Goal: Task Accomplishment & Management: Manage account settings

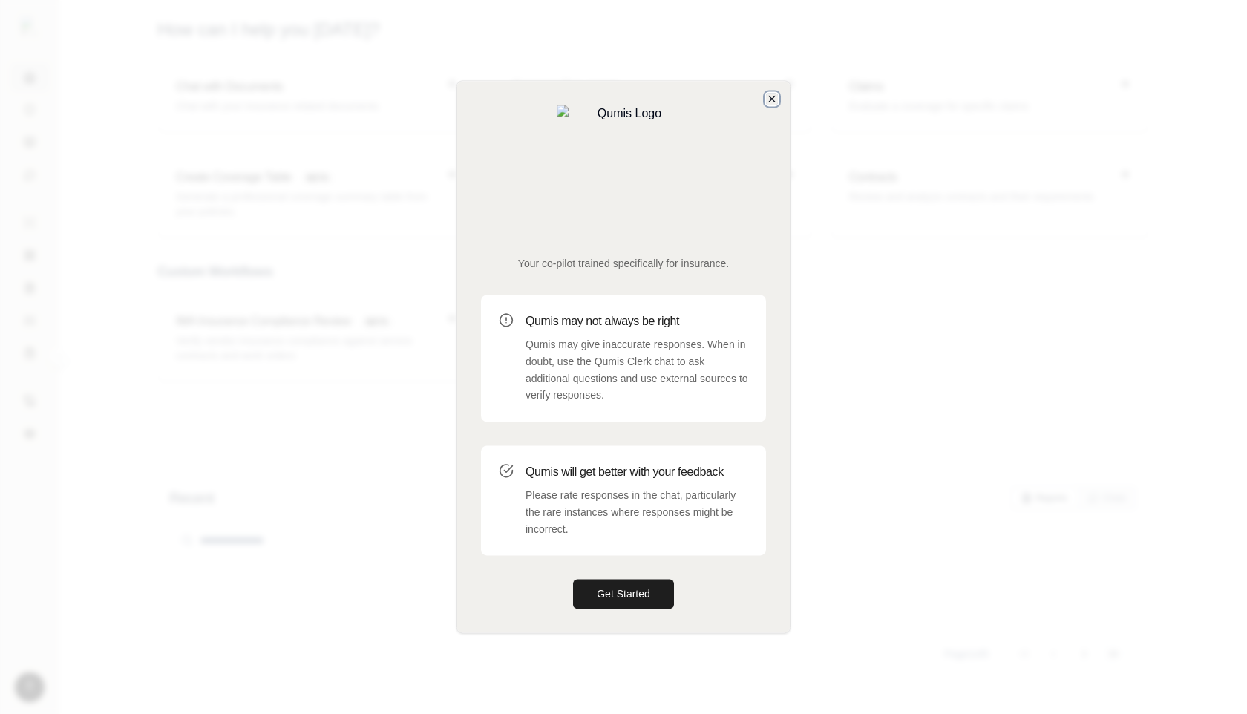
click at [776, 105] on icon "button" at bounding box center [772, 99] width 12 height 12
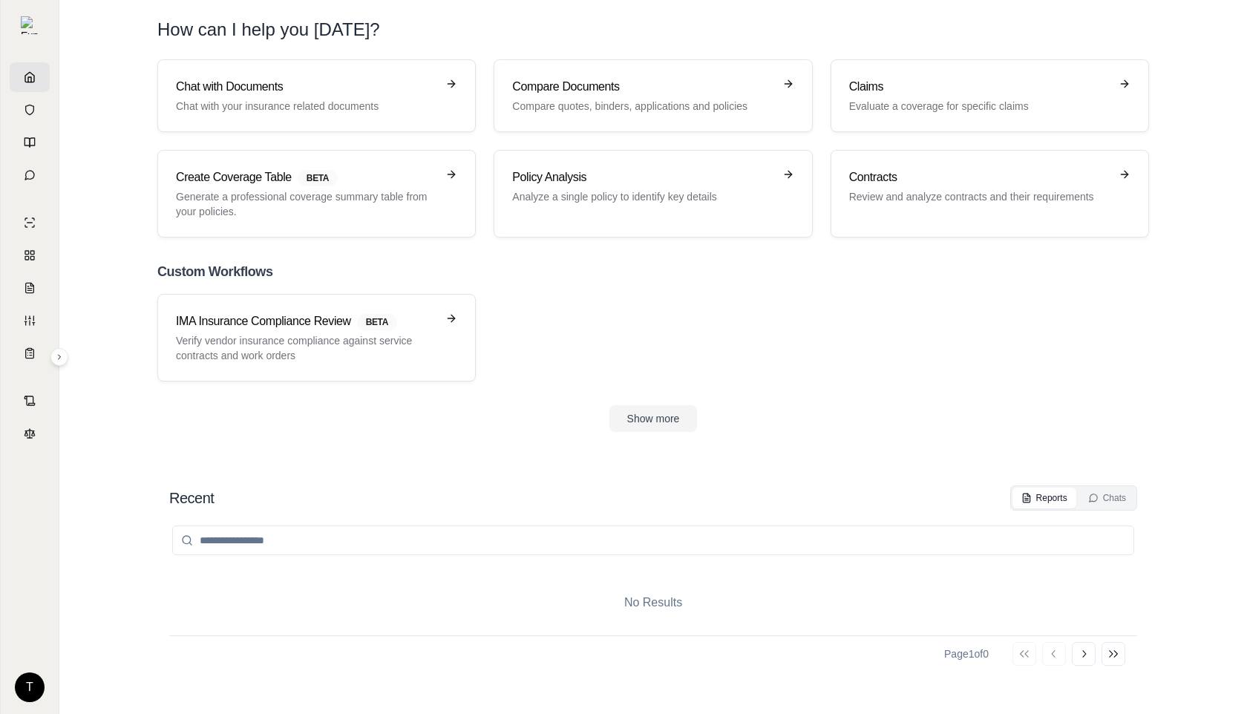
click at [33, 683] on html "T How can I help you today? Chat with Documents Chat with your insurance relate…" at bounding box center [623, 357] width 1247 height 714
click at [63, 654] on div "Log Out" at bounding box center [65, 654] width 122 height 24
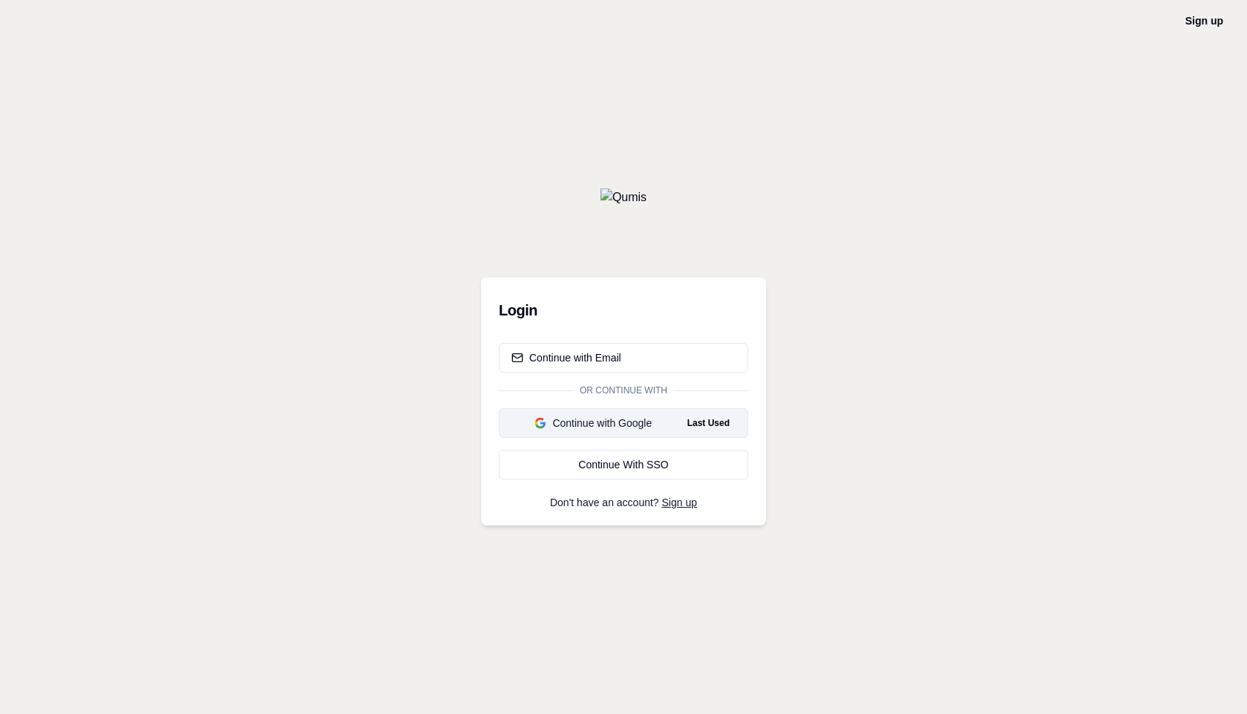
click at [615, 422] on div "Continue with Google" at bounding box center [593, 423] width 164 height 15
click at [639, 425] on div "Continue with Google" at bounding box center [593, 423] width 164 height 15
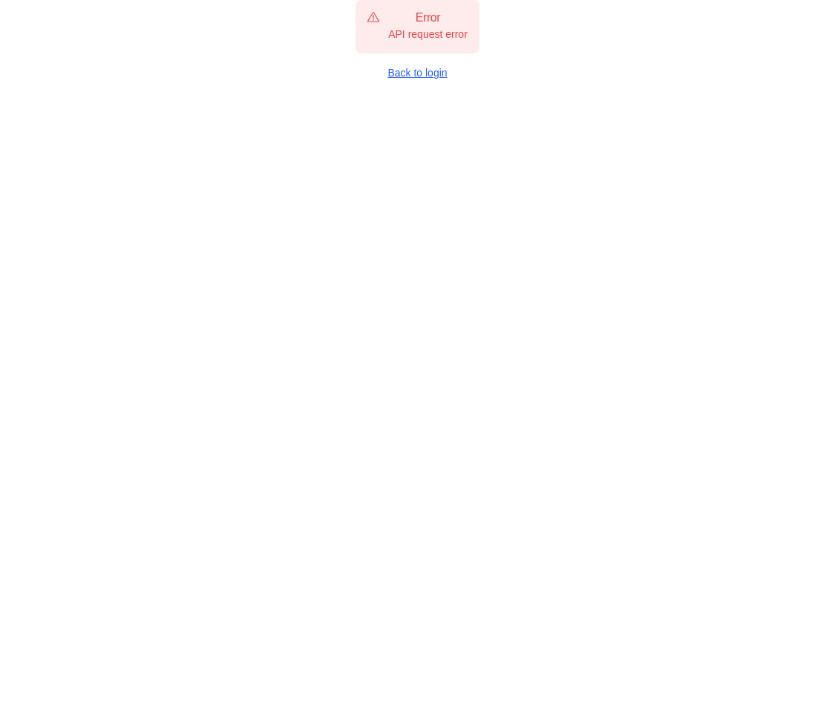
click at [405, 73] on link "Back to login" at bounding box center [418, 72] width 124 height 15
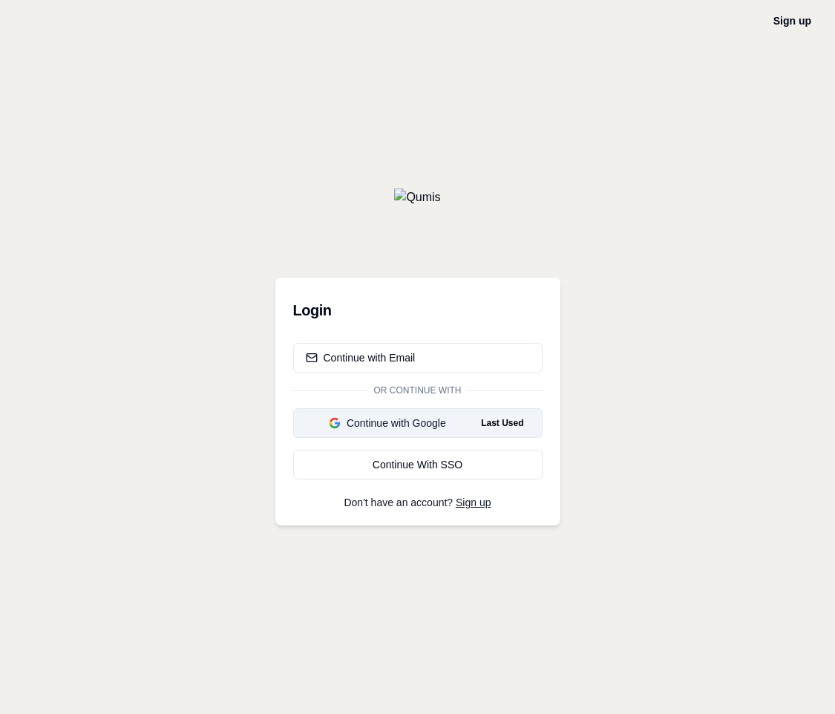
click at [413, 428] on div "Continue with Google" at bounding box center [388, 423] width 164 height 15
